Goal: Task Accomplishment & Management: Use online tool/utility

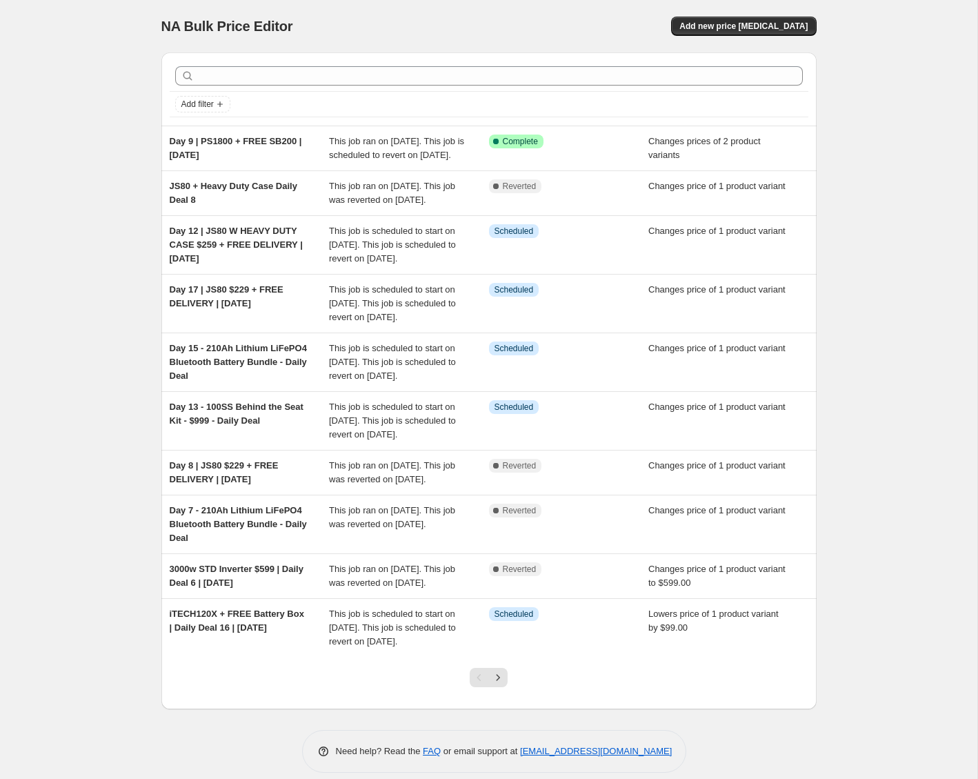
click at [870, 135] on div "NA Bulk Price Editor. This page is ready NA Bulk Price Editor Add new price [ME…" at bounding box center [489, 396] width 978 height 793
click at [807, 20] on button "Add new price [MEDICAL_DATA]" at bounding box center [743, 26] width 145 height 19
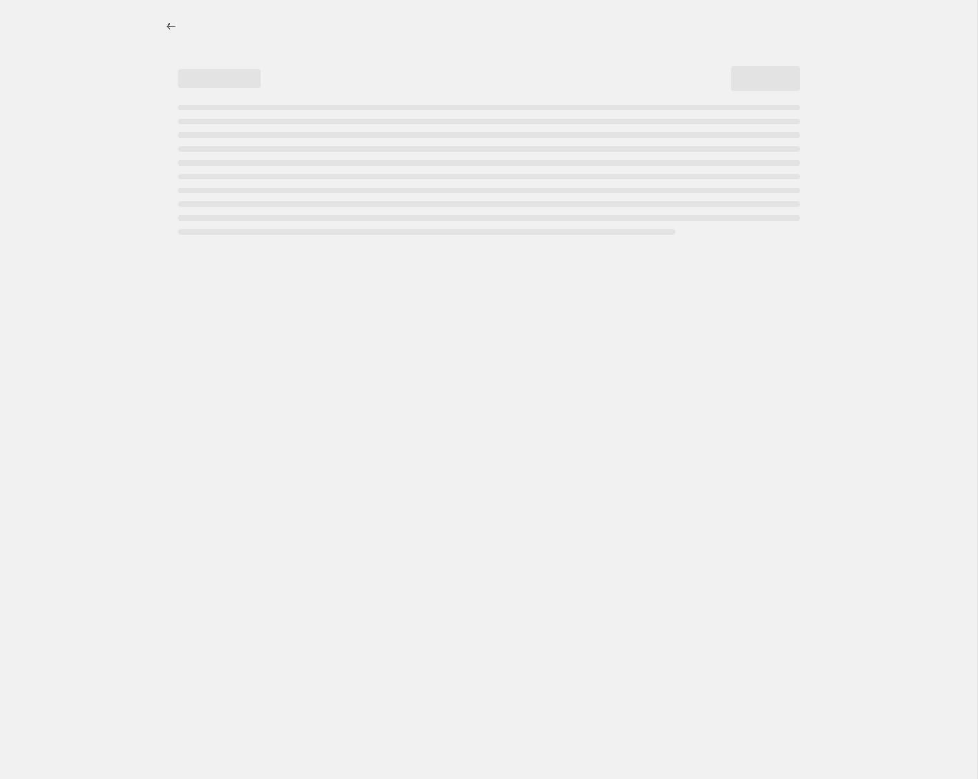
select select "percentage"
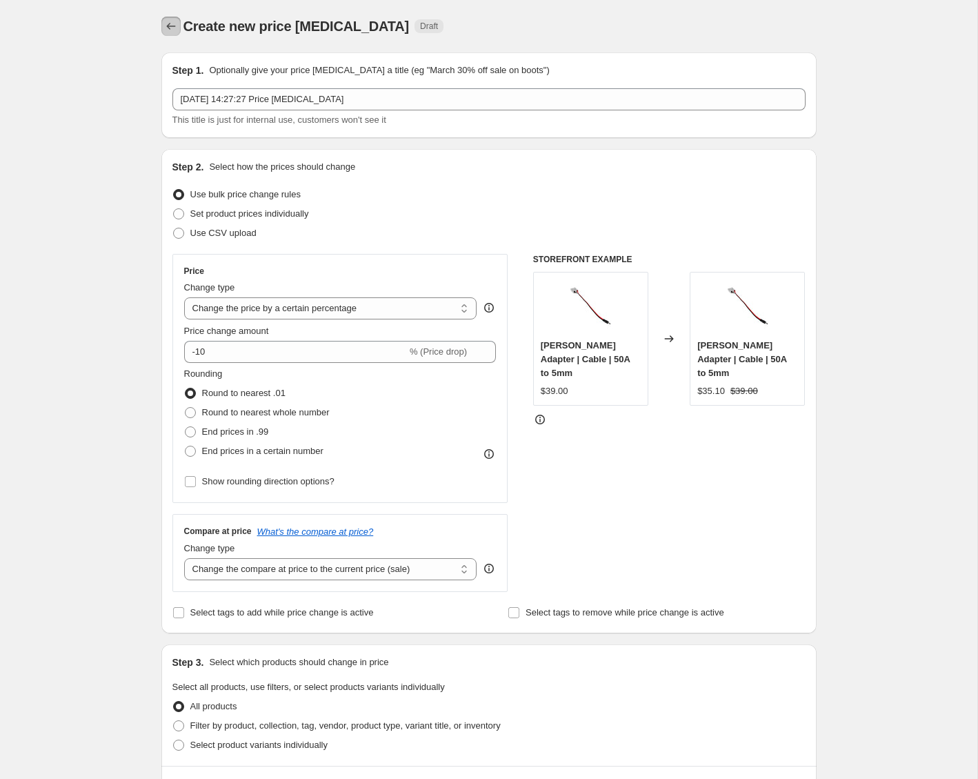
click at [172, 28] on icon "Price change jobs" at bounding box center [171, 26] width 14 height 14
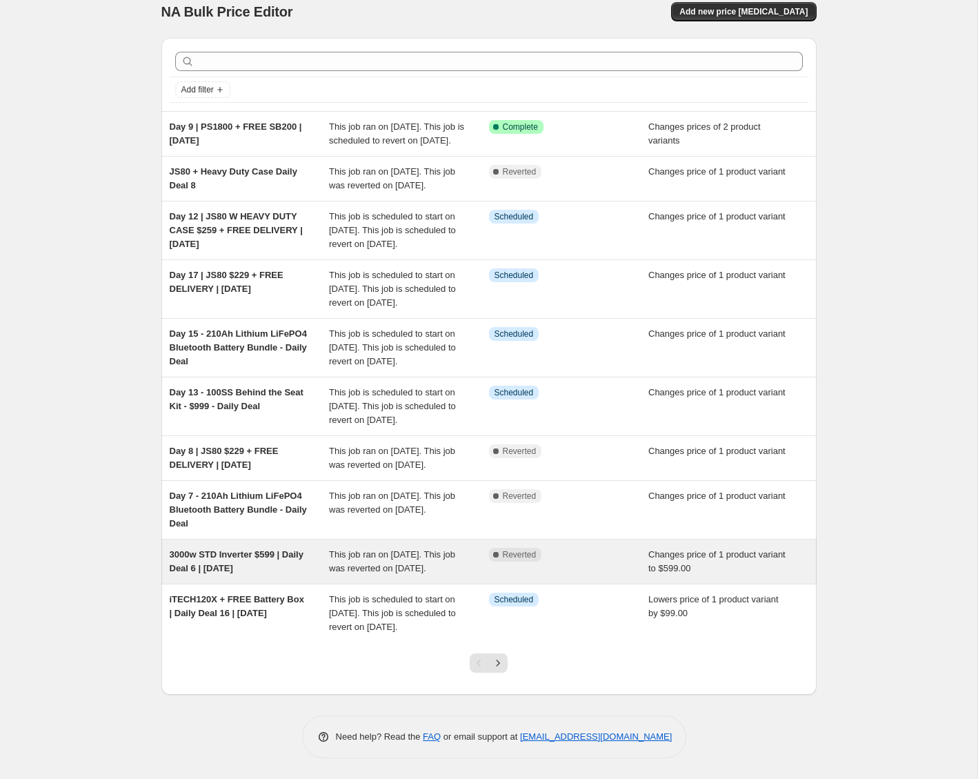
scroll to position [55, 0]
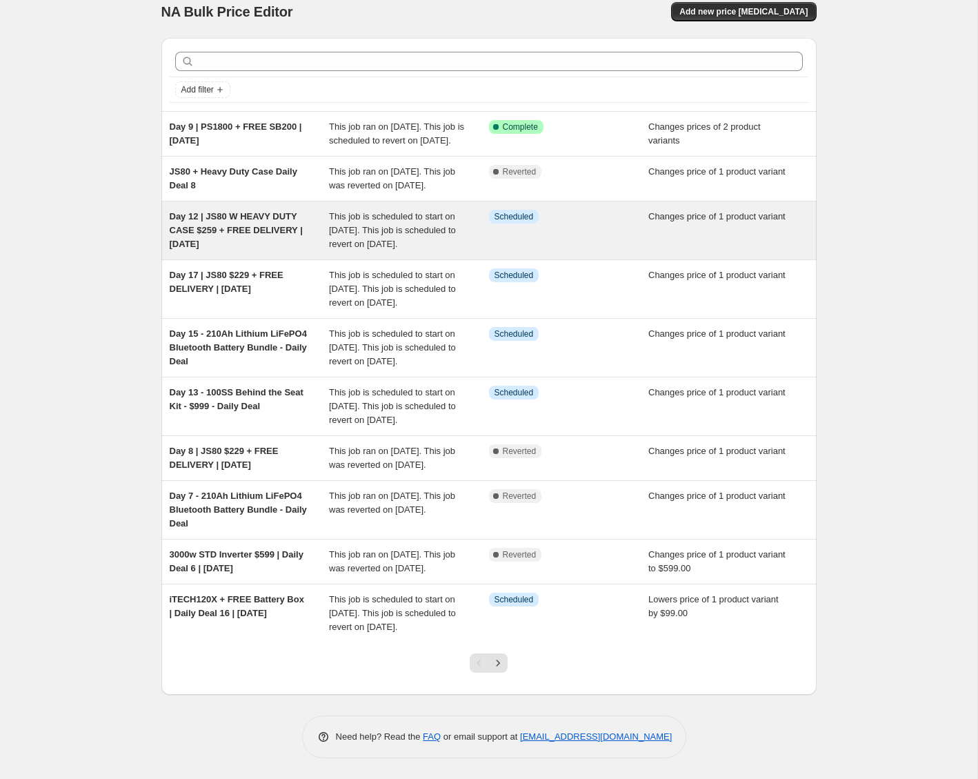
click at [444, 224] on div "This job is scheduled to start on [DATE]. This job is scheduled to revert on [D…" at bounding box center [409, 230] width 160 height 41
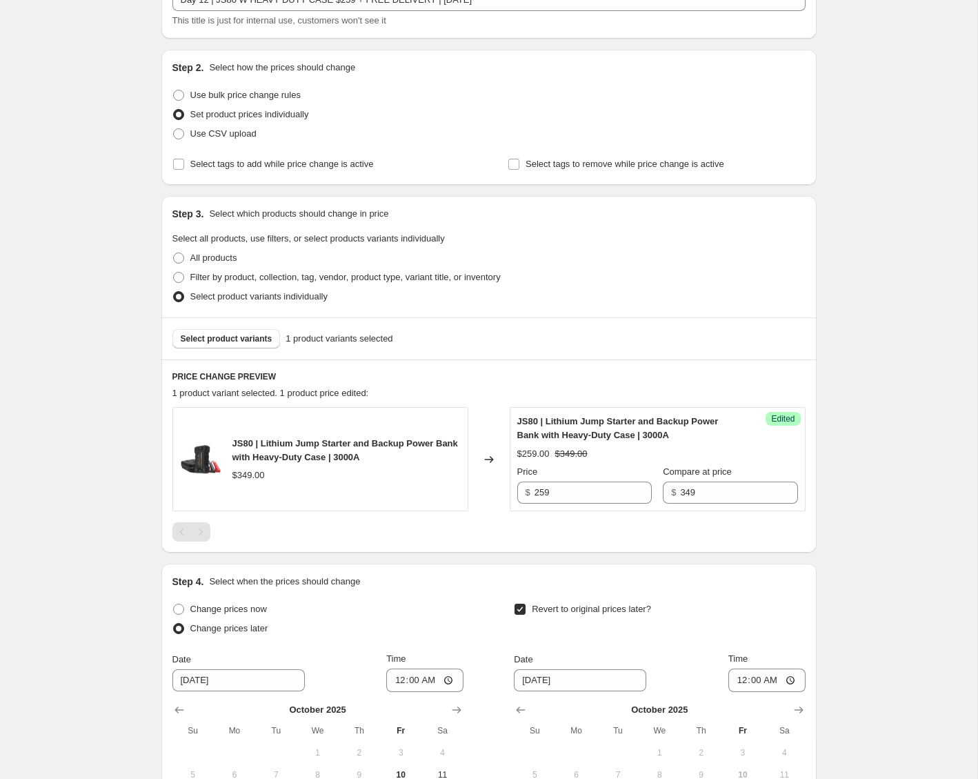
scroll to position [288, 0]
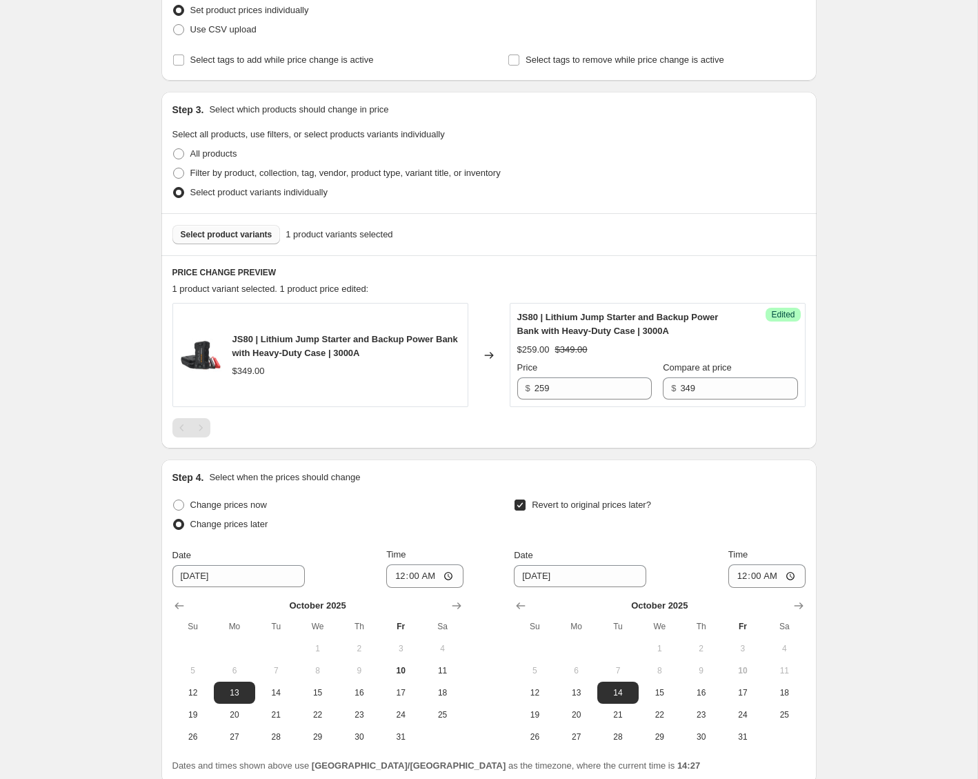
click at [269, 241] on button "Select product variants" at bounding box center [226, 234] width 108 height 19
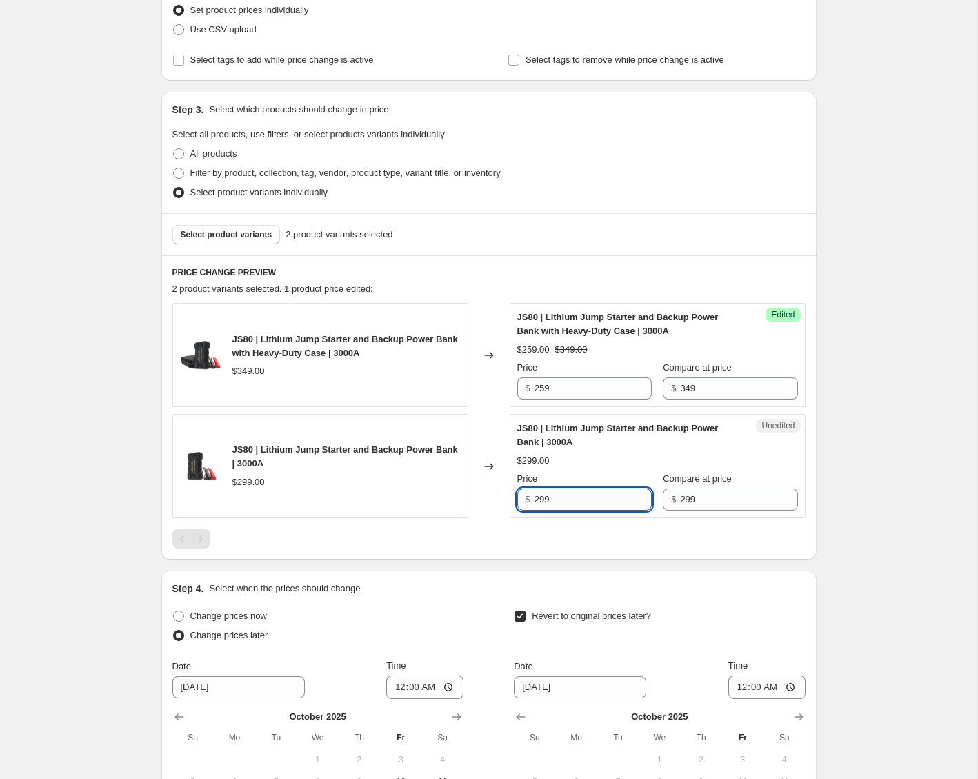
click at [568, 499] on input "299" at bounding box center [593, 499] width 117 height 22
click at [548, 499] on input "299" at bounding box center [593, 499] width 117 height 22
type input "229"
click at [873, 545] on div "Day 12 | JS80 W HEAVY DUTY CASE $259 + FREE DELIVERY | [DATE]. This page is rea…" at bounding box center [489, 360] width 978 height 1297
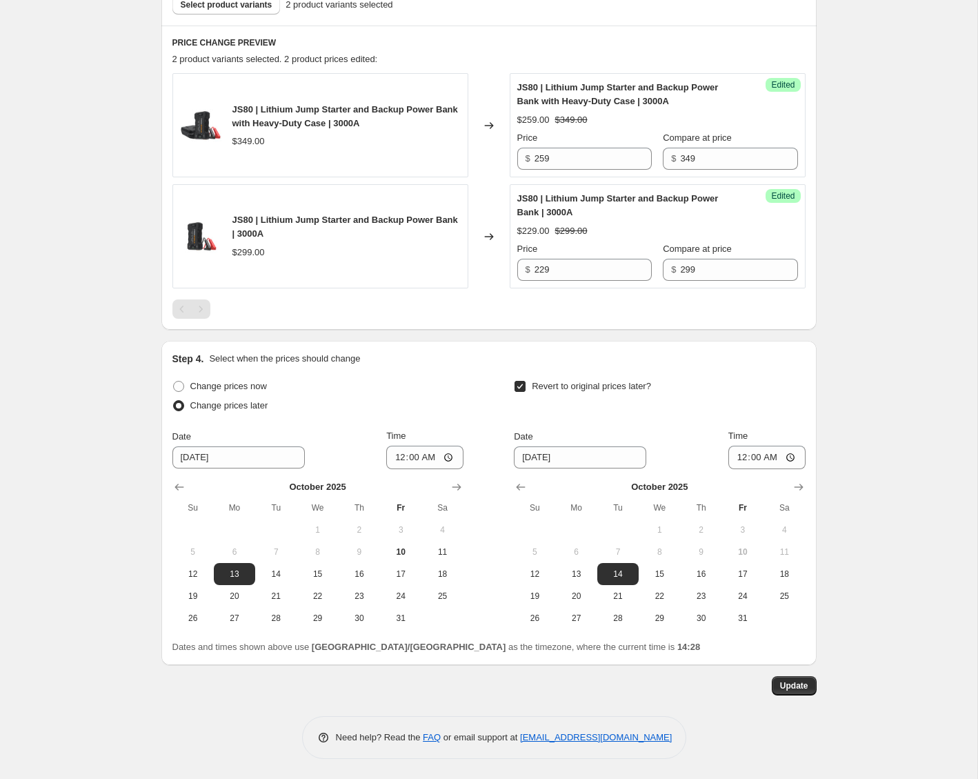
scroll to position [518, 0]
click at [802, 690] on span "Update" at bounding box center [794, 685] width 28 height 11
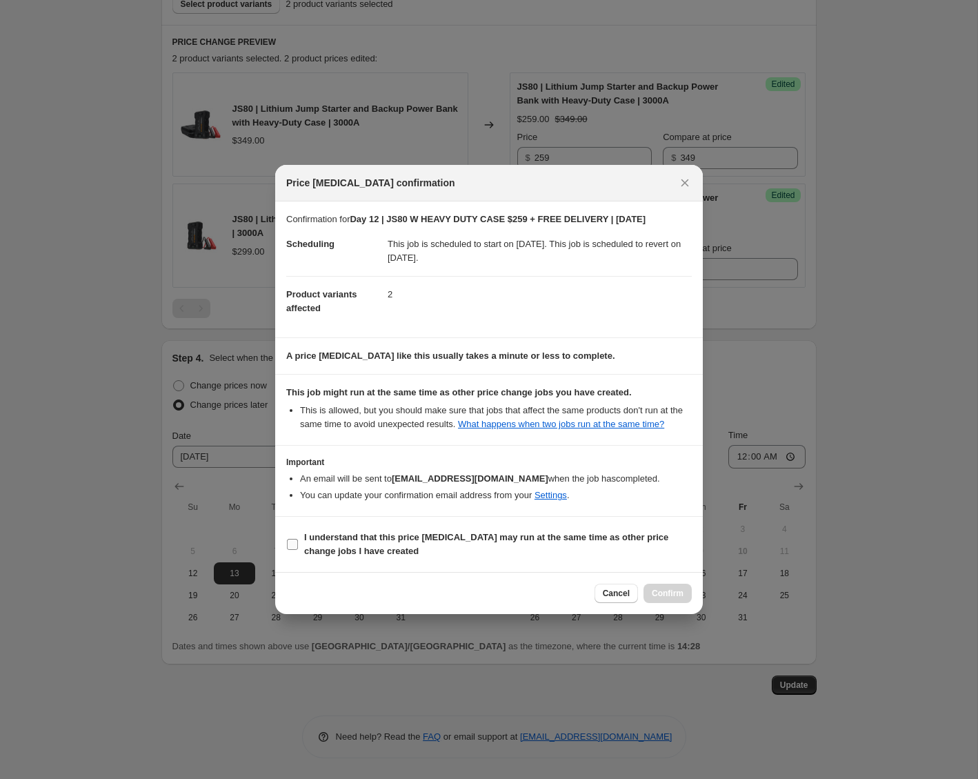
click at [346, 540] on b "I understand that this price [MEDICAL_DATA] may run at the same time as other p…" at bounding box center [486, 544] width 364 height 24
click at [298, 540] on input "I understand that this price [MEDICAL_DATA] may run at the same time as other p…" at bounding box center [292, 544] width 11 height 11
checkbox input "true"
drag, startPoint x: 666, startPoint y: 599, endPoint x: 742, endPoint y: 613, distance: 77.8
click at [666, 599] on span "Confirm" at bounding box center [668, 593] width 32 height 11
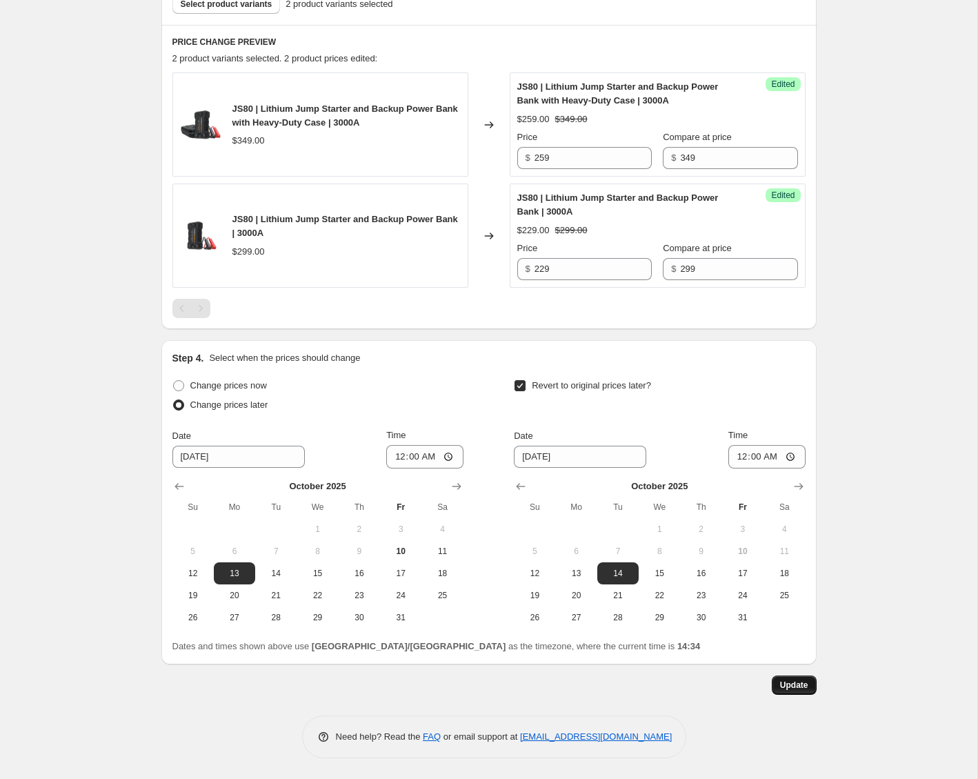
click at [811, 688] on button "Update" at bounding box center [794, 684] width 45 height 19
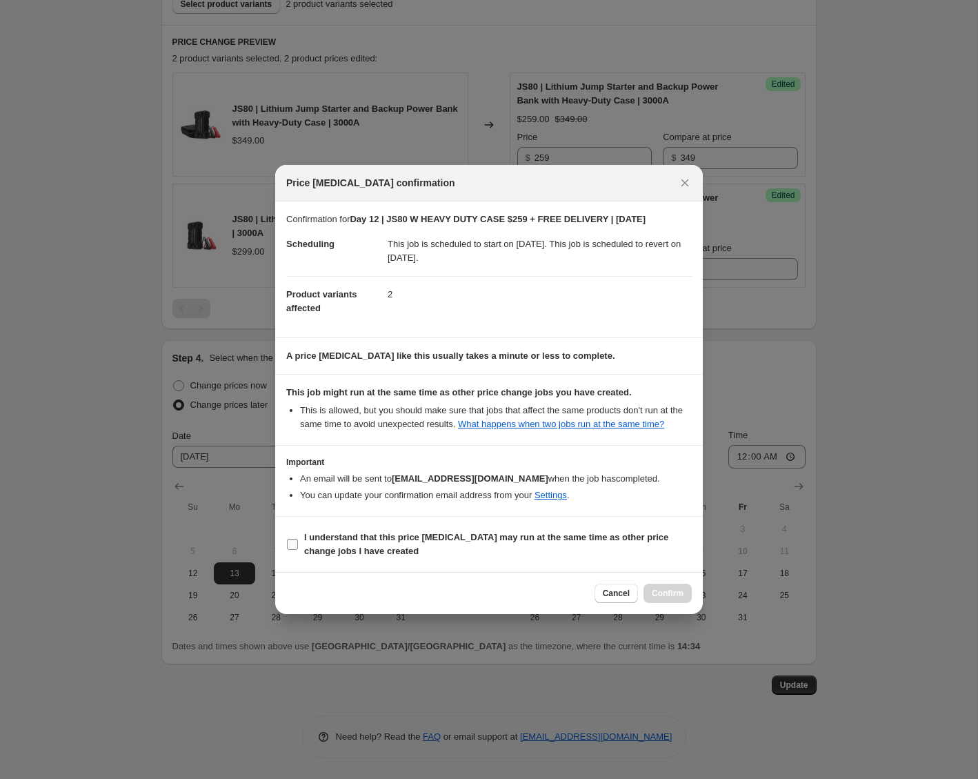
click at [311, 546] on b "I understand that this price [MEDICAL_DATA] may run at the same time as other p…" at bounding box center [486, 544] width 364 height 24
click at [298, 546] on input "I understand that this price [MEDICAL_DATA] may run at the same time as other p…" at bounding box center [292, 544] width 11 height 11
checkbox input "true"
drag, startPoint x: 679, startPoint y: 602, endPoint x: 687, endPoint y: 600, distance: 8.4
click at [680, 599] on span "Confirm" at bounding box center [668, 593] width 32 height 11
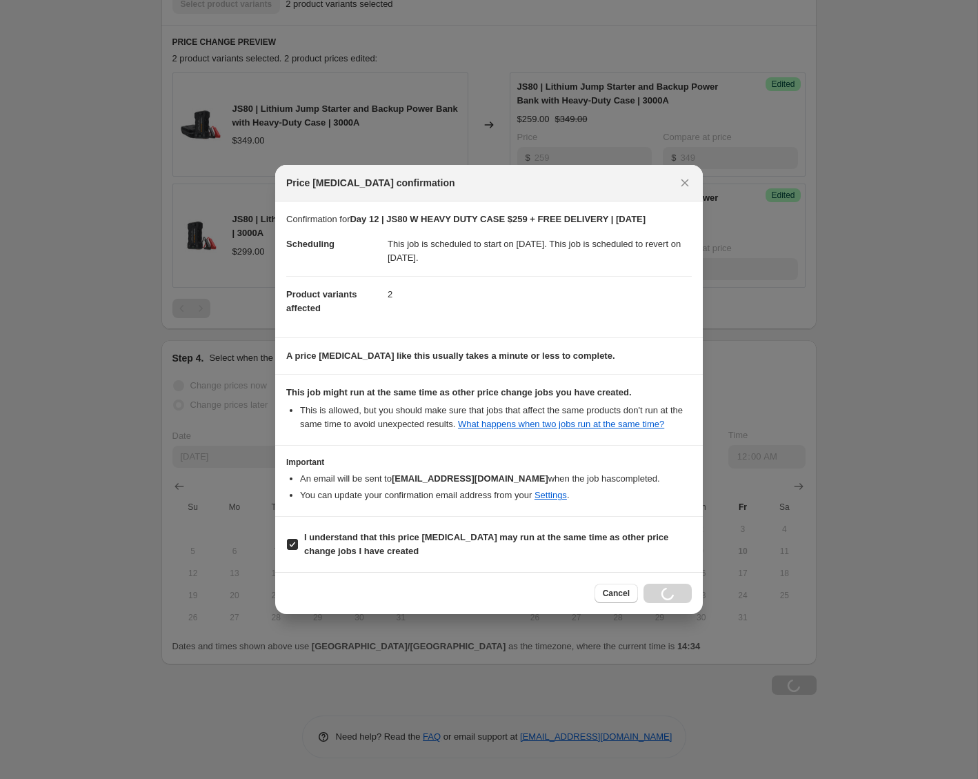
scroll to position [518, 0]
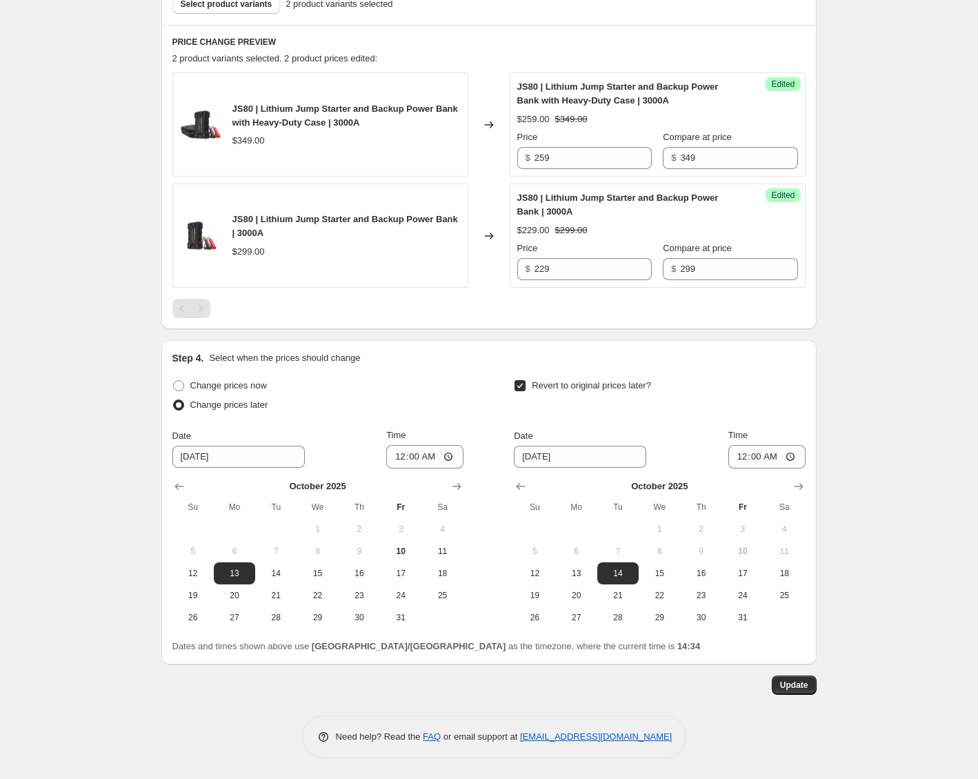
drag, startPoint x: 932, startPoint y: 567, endPoint x: 917, endPoint y: 568, distance: 15.2
click at [918, 568] on div "Day 12 | JS80 W HEAVY DUTY CASE $259 + FREE DELIVERY | [DATE]. This page is rea…" at bounding box center [489, 130] width 978 height 1297
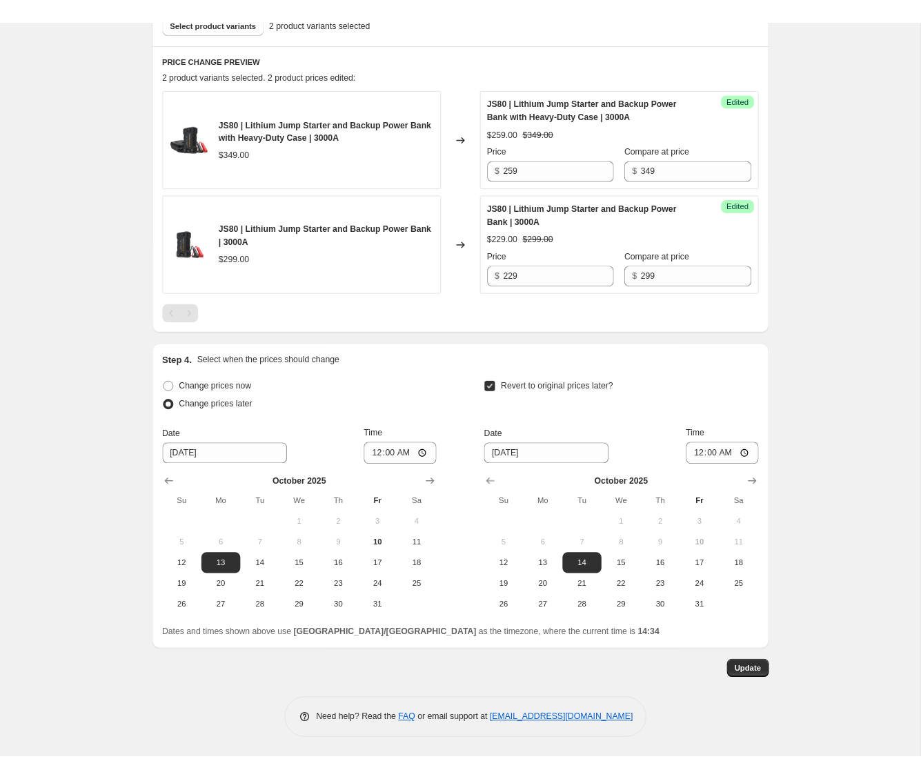
scroll to position [0, 0]
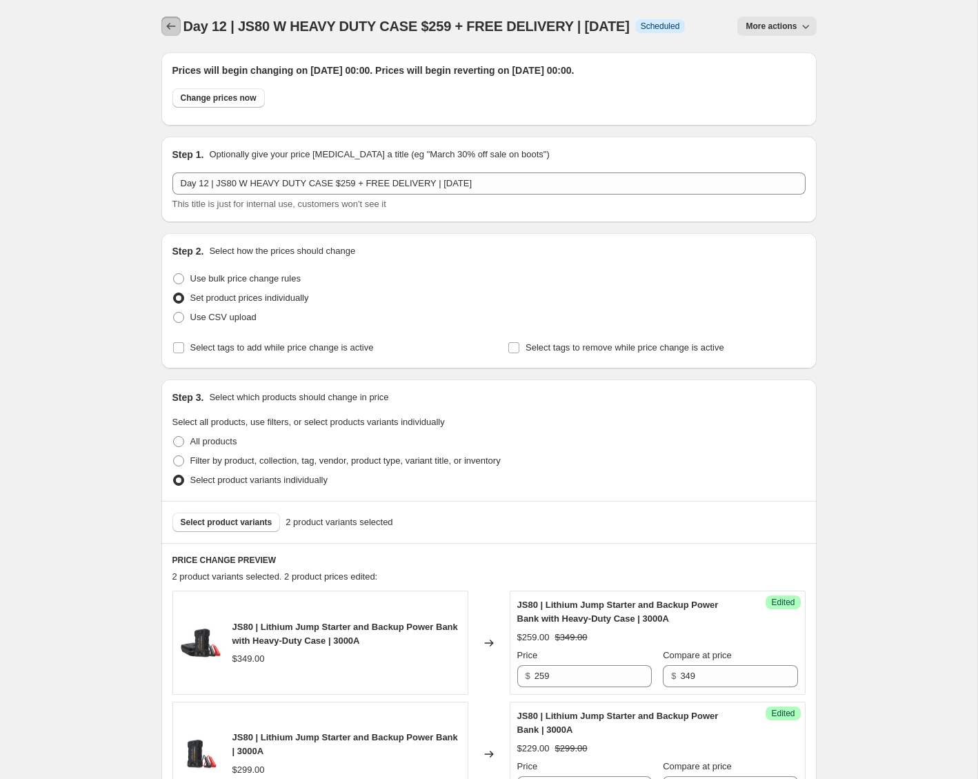
click at [166, 18] on button "Price change jobs" at bounding box center [170, 26] width 19 height 19
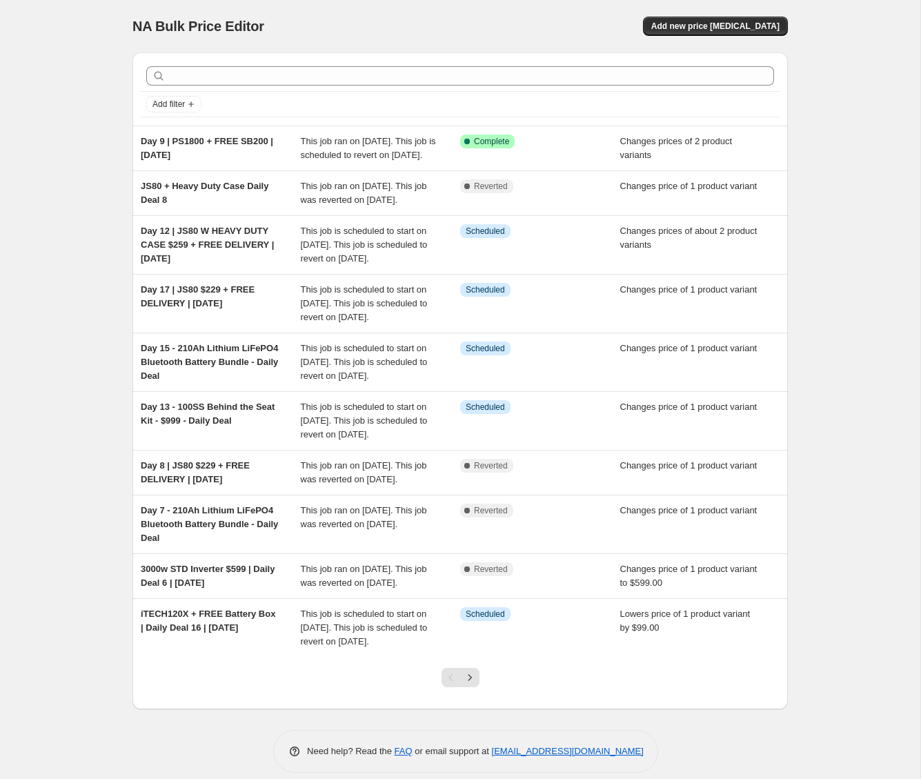
click at [425, 29] on div "NA Bulk Price Editor" at bounding box center [289, 26] width 315 height 19
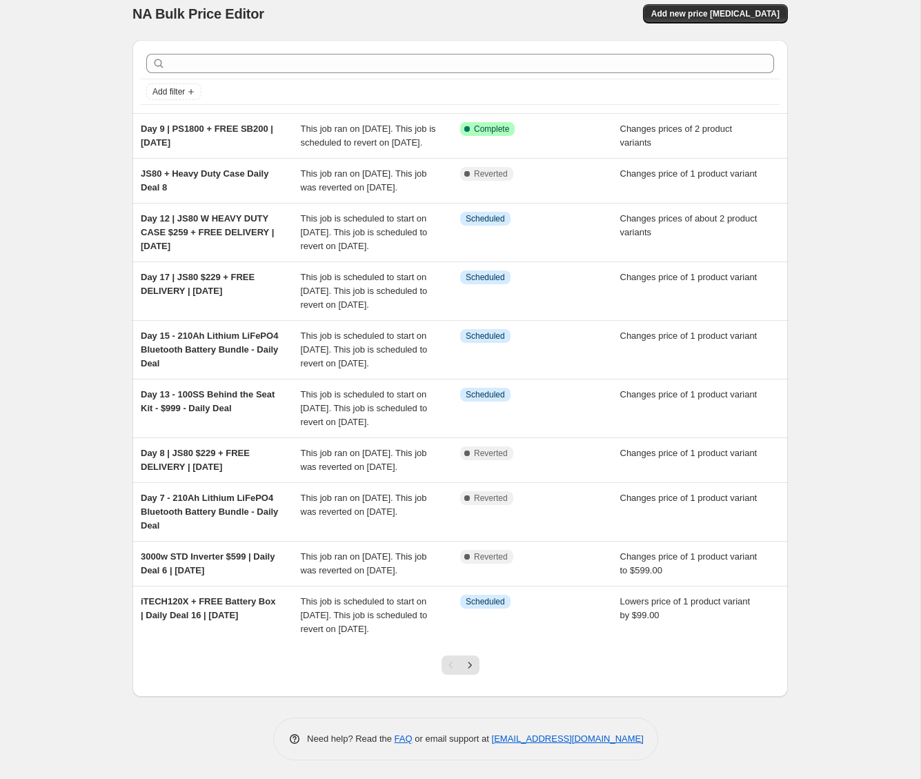
click at [95, 289] on div "NA Bulk Price Editor. This page is ready NA Bulk Price Editor Add new price [ME…" at bounding box center [460, 384] width 920 height 793
click at [20, 386] on div "NA Bulk Price Editor. This page is ready NA Bulk Price Editor Add new price [ME…" at bounding box center [460, 384] width 920 height 793
